Goal: Task Accomplishment & Management: Use online tool/utility

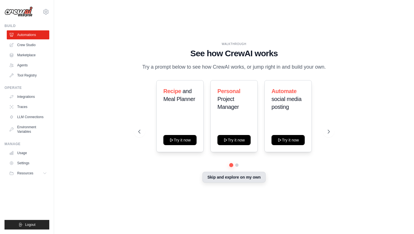
click at [243, 178] on button "Skip and explore on my own" at bounding box center [233, 177] width 63 height 11
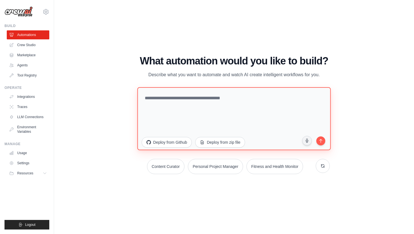
click at [164, 104] on textarea at bounding box center [233, 118] width 193 height 63
click at [217, 121] on textarea at bounding box center [233, 118] width 193 height 63
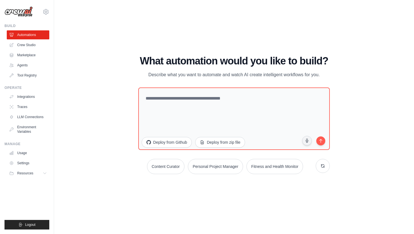
click at [27, 60] on ul "Automations Crew Studio Marketplace Agents Tool Registry" at bounding box center [28, 55] width 43 height 50
click at [27, 62] on link "Agents" at bounding box center [28, 65] width 43 height 9
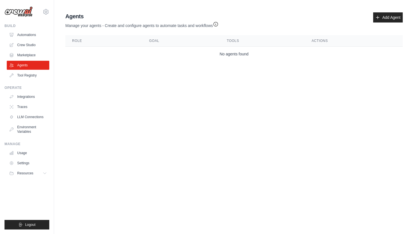
click at [80, 37] on th "Role" at bounding box center [103, 41] width 77 height 12
click at [392, 18] on link "Add Agent" at bounding box center [388, 17] width 30 height 10
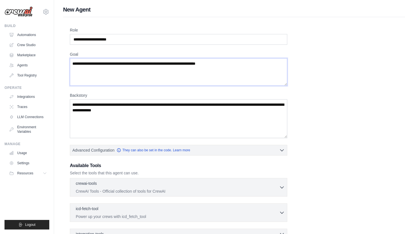
click at [201, 65] on textarea "Goal" at bounding box center [178, 72] width 217 height 28
click at [201, 70] on textarea "Goal" at bounding box center [178, 72] width 217 height 28
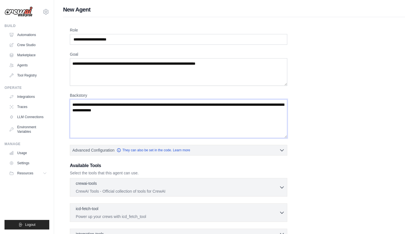
click at [184, 128] on textarea "Backstory" at bounding box center [178, 118] width 217 height 39
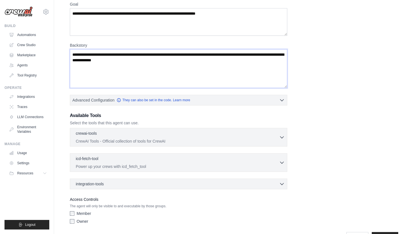
scroll to position [68, 0]
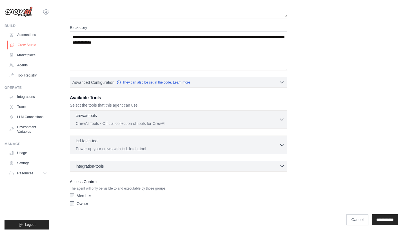
click at [24, 42] on link "Crew Studio" at bounding box center [28, 45] width 43 height 9
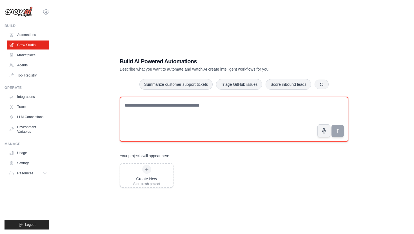
click at [152, 120] on textarea at bounding box center [234, 119] width 229 height 45
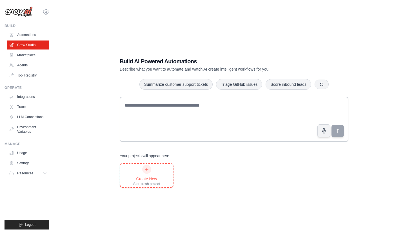
click at [150, 167] on div at bounding box center [146, 169] width 9 height 9
click at [27, 65] on link "Agents" at bounding box center [28, 65] width 43 height 9
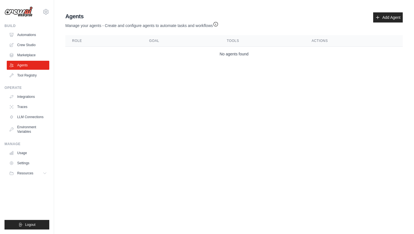
click at [387, 11] on div "Agents Manage your agents - Create and configure agents to automate tasks and w…" at bounding box center [234, 37] width 342 height 54
click at [386, 14] on link "Add Agent" at bounding box center [388, 17] width 30 height 10
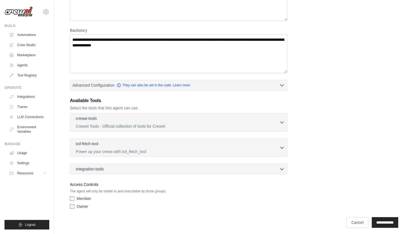
scroll to position [68, 0]
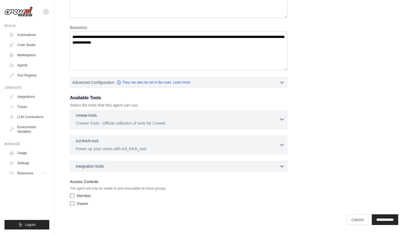
click at [155, 119] on div "crewai-tools 0 selected" at bounding box center [177, 116] width 203 height 7
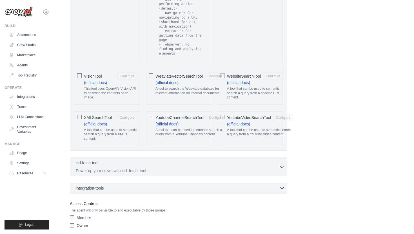
scroll to position [1162, 0]
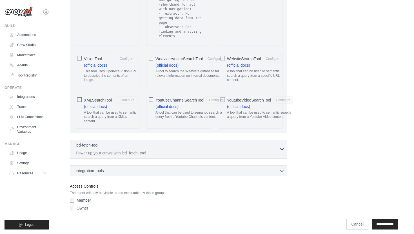
click at [126, 142] on div "icd-fetch-tool 0 selected" at bounding box center [177, 145] width 203 height 7
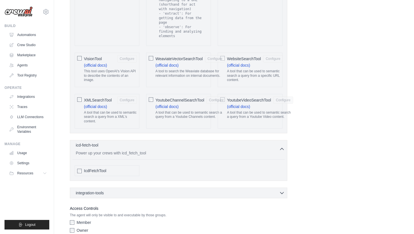
scroll to position [1185, 0]
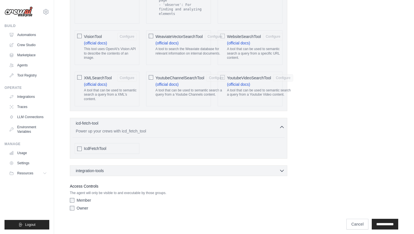
click at [125, 166] on div "integration-tools 0 selected Box Save files to Box Gmail" at bounding box center [178, 171] width 217 height 11
click at [124, 168] on div "integration-tools 0 selected" at bounding box center [180, 171] width 209 height 6
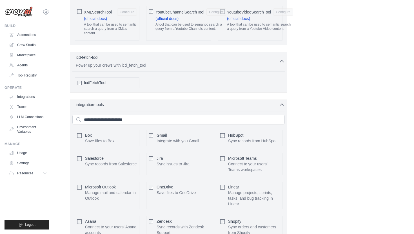
scroll to position [1375, 0]
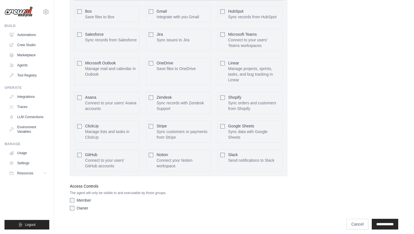
click at [84, 198] on label "Member" at bounding box center [84, 201] width 14 height 6
click at [31, 48] on link "Crew Studio" at bounding box center [28, 45] width 43 height 9
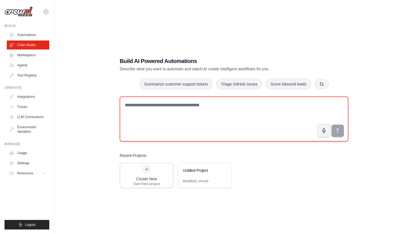
click at [157, 114] on textarea at bounding box center [234, 119] width 229 height 45
